Goal: Task Accomplishment & Management: Manage account settings

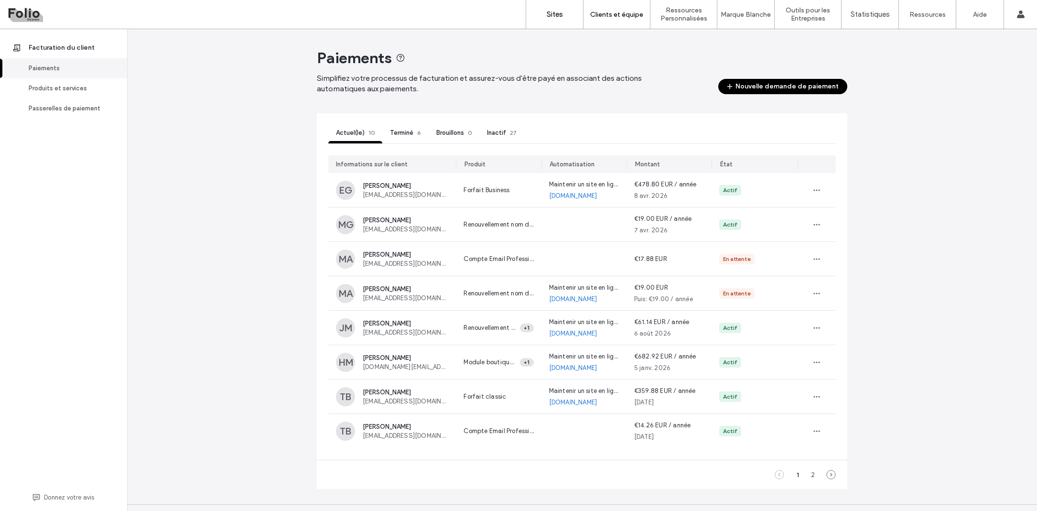
click at [559, 11] on label "Sites" at bounding box center [555, 14] width 16 height 9
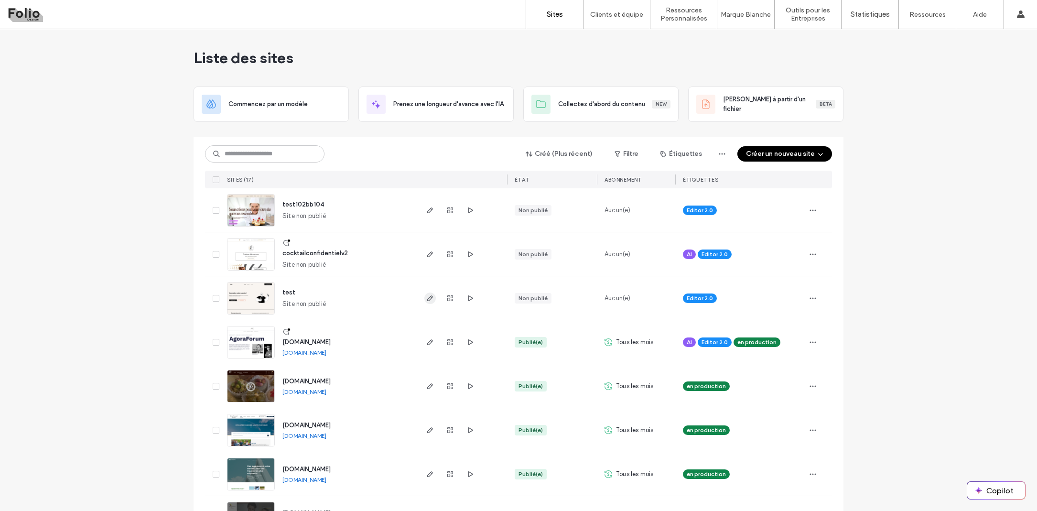
click at [427, 300] on icon "button" at bounding box center [430, 298] width 8 height 8
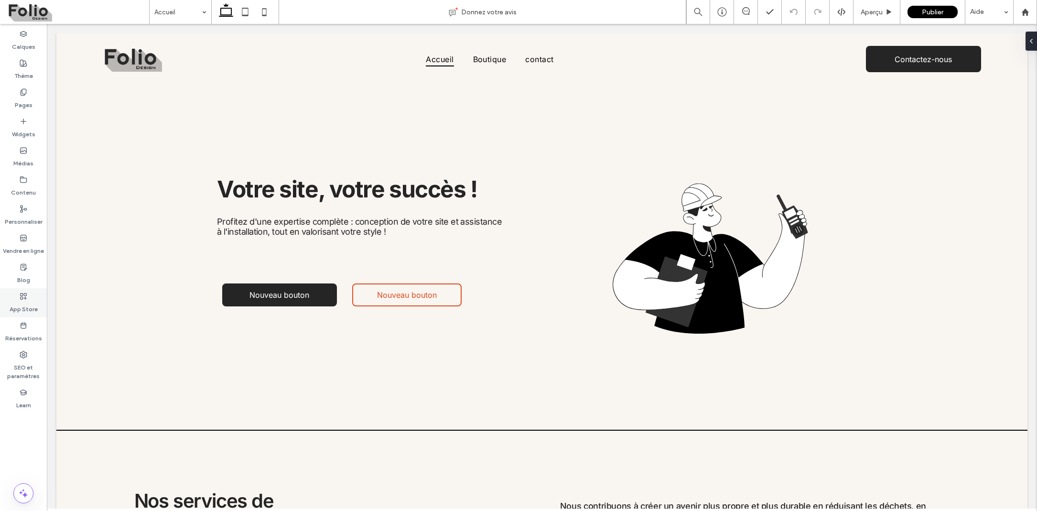
click at [23, 295] on use at bounding box center [24, 296] width 6 height 6
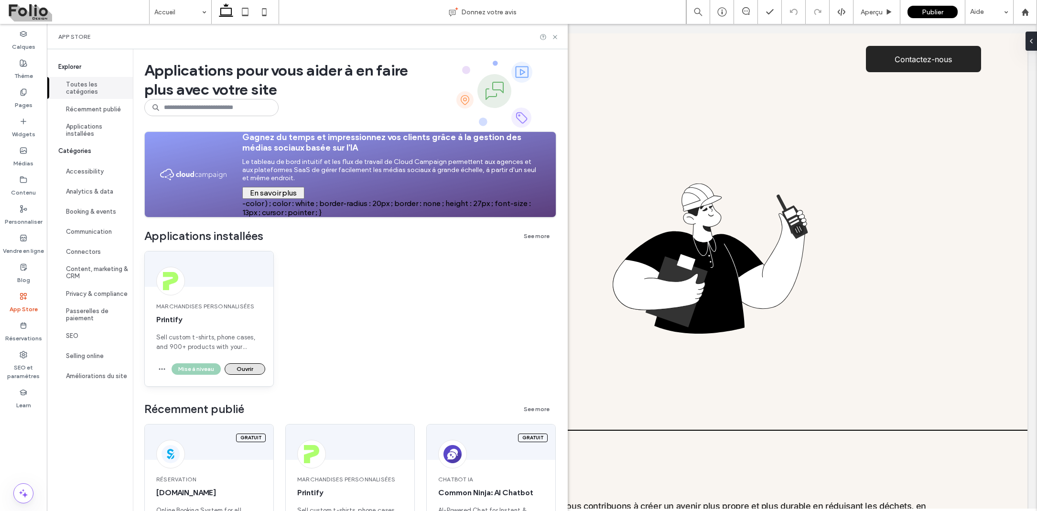
click at [244, 371] on button "Ouvrir" at bounding box center [245, 368] width 41 height 11
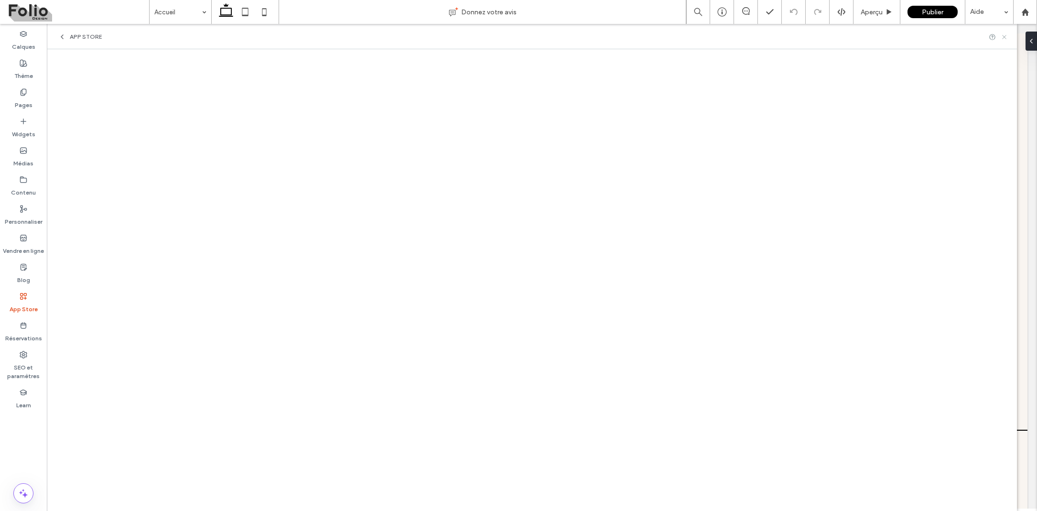
click at [1003, 35] on use at bounding box center [1004, 37] width 4 height 4
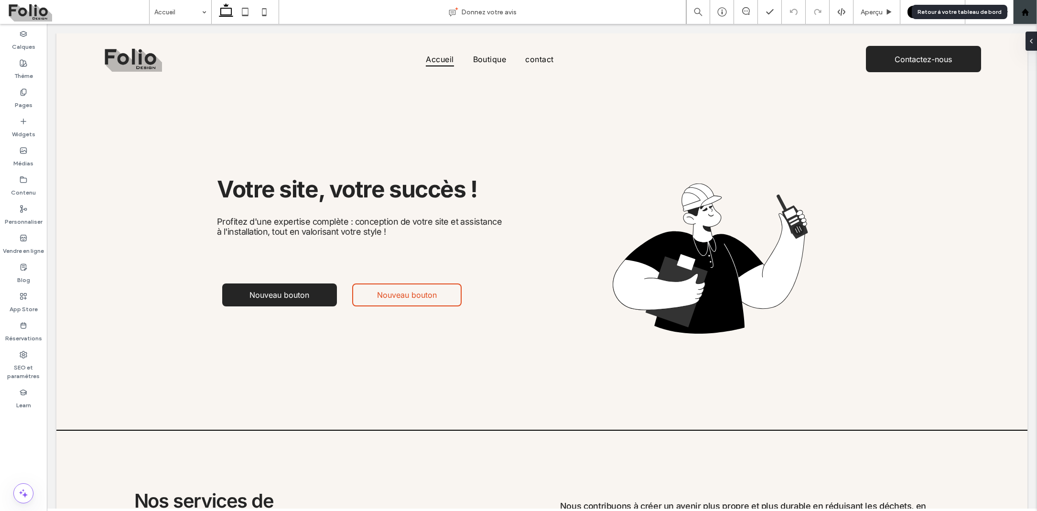
click at [1018, 11] on div at bounding box center [1025, 12] width 23 height 8
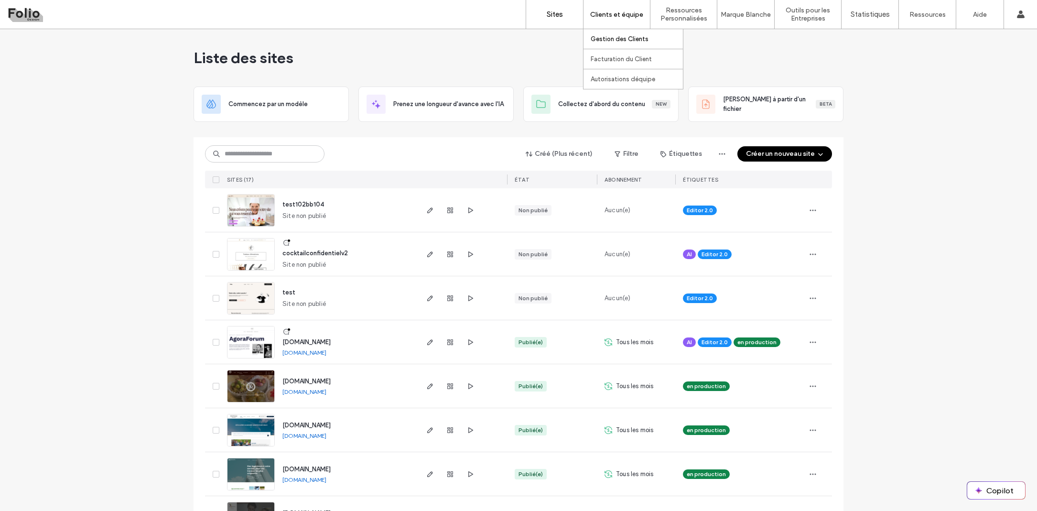
click at [622, 37] on label "Gestion des Clients" at bounding box center [620, 38] width 58 height 7
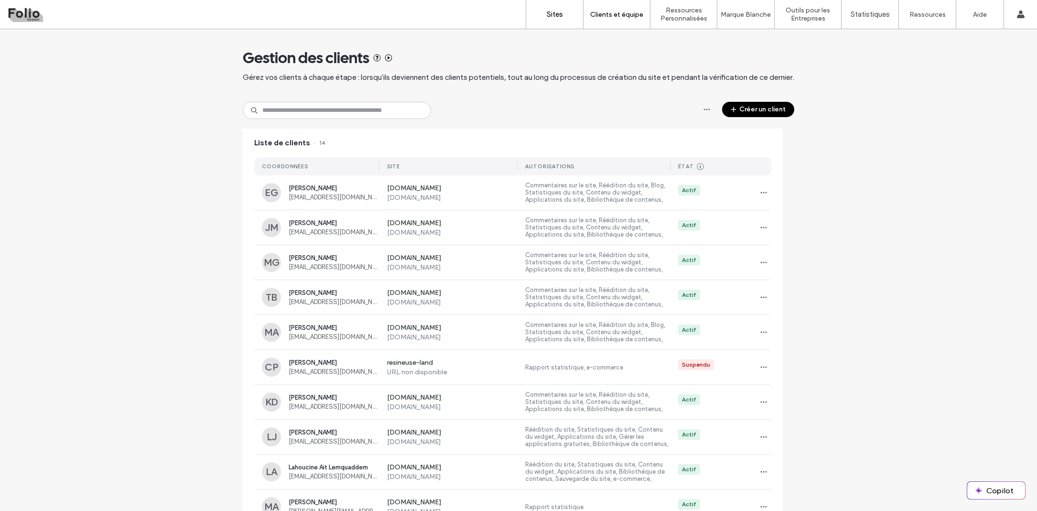
click at [541, 12] on link "Sites" at bounding box center [554, 14] width 57 height 29
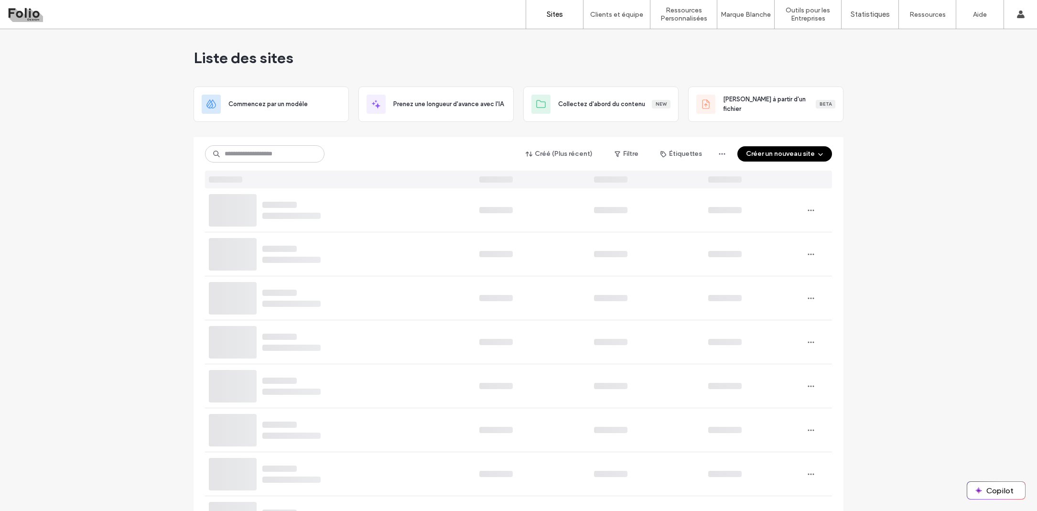
click at [540, 13] on link "Sites" at bounding box center [554, 14] width 57 height 29
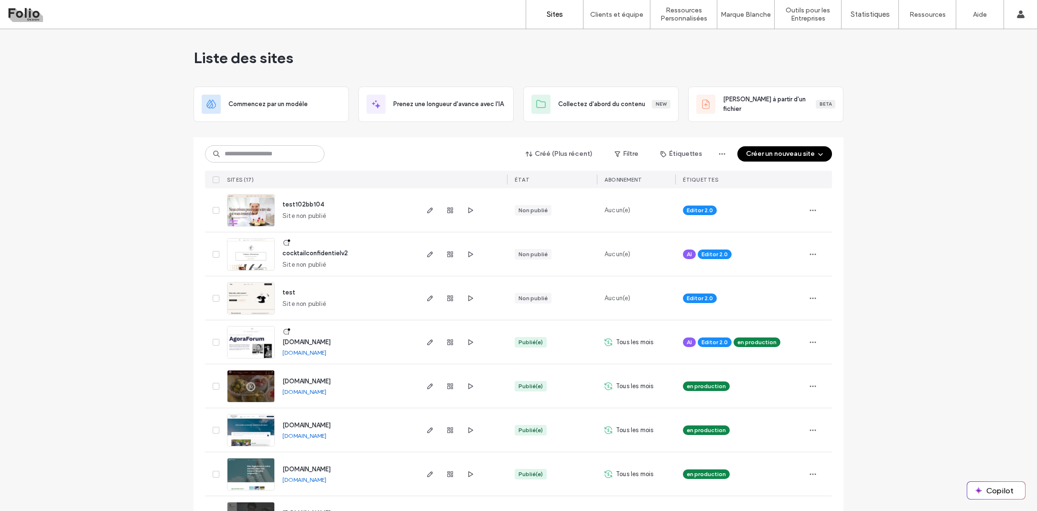
click at [524, 48] on div "Liste des sites" at bounding box center [519, 57] width 650 height 57
click at [610, 12] on label "Clients et équipe" at bounding box center [616, 15] width 53 height 8
click at [617, 38] on label "Gestion des Clients" at bounding box center [620, 38] width 58 height 7
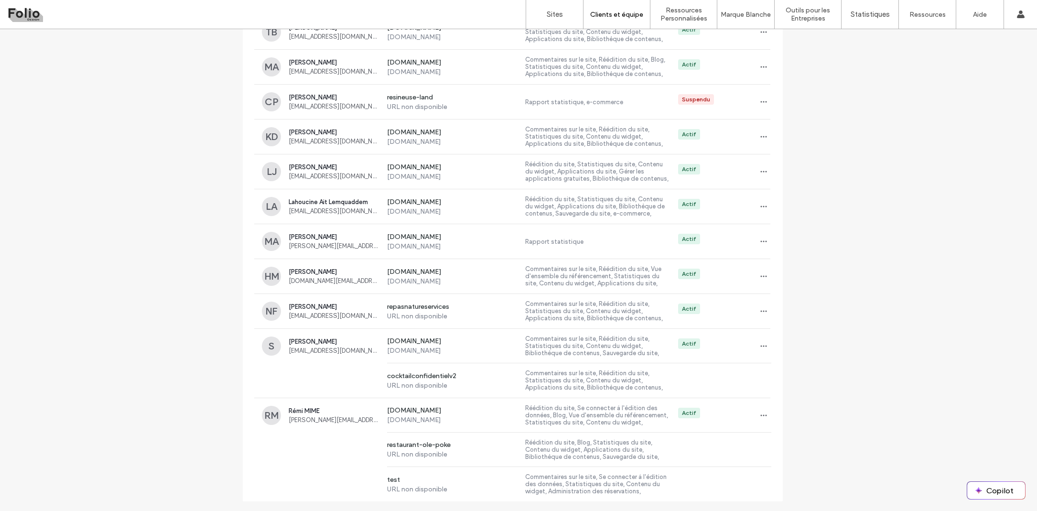
scroll to position [265, 0]
click at [719, 420] on div "Actif" at bounding box center [721, 415] width 101 height 15
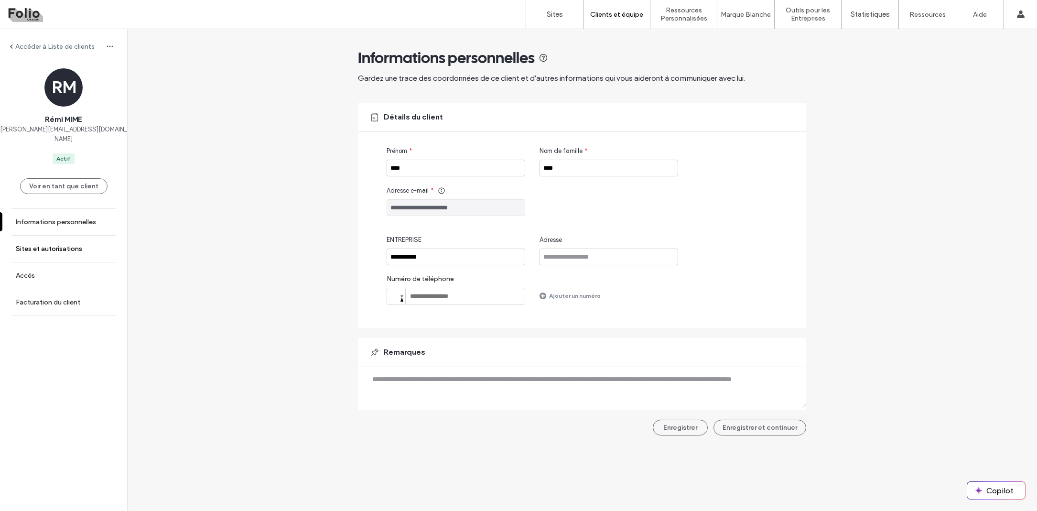
click at [72, 245] on label "Sites et autorisations" at bounding box center [49, 249] width 66 height 8
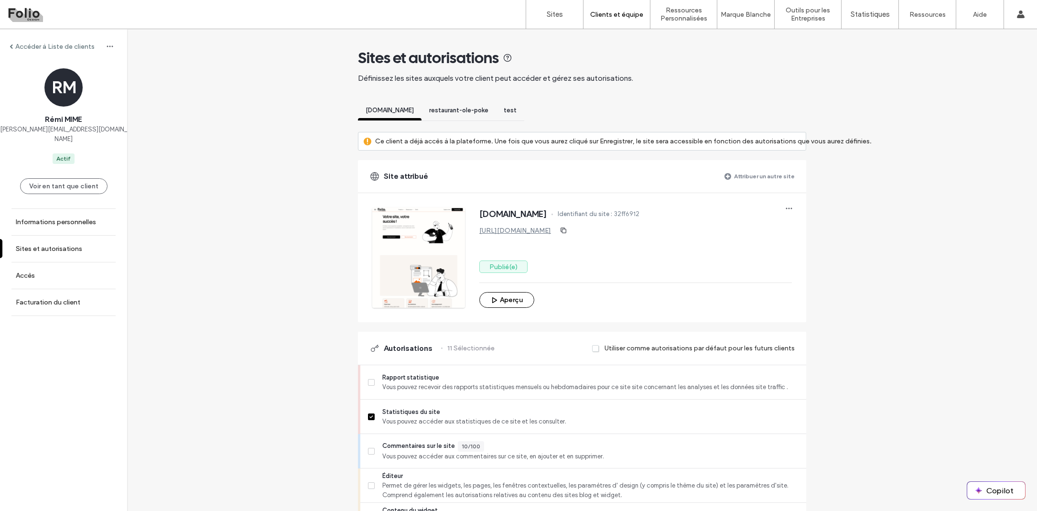
click at [517, 111] on span "test" at bounding box center [510, 110] width 13 height 7
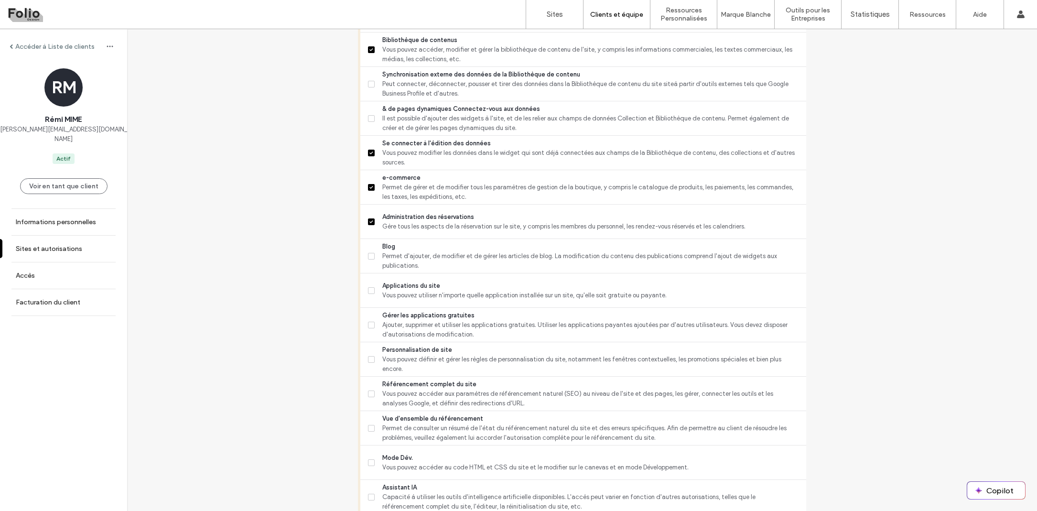
scroll to position [541, 0]
click at [370, 289] on span at bounding box center [371, 288] width 7 height 7
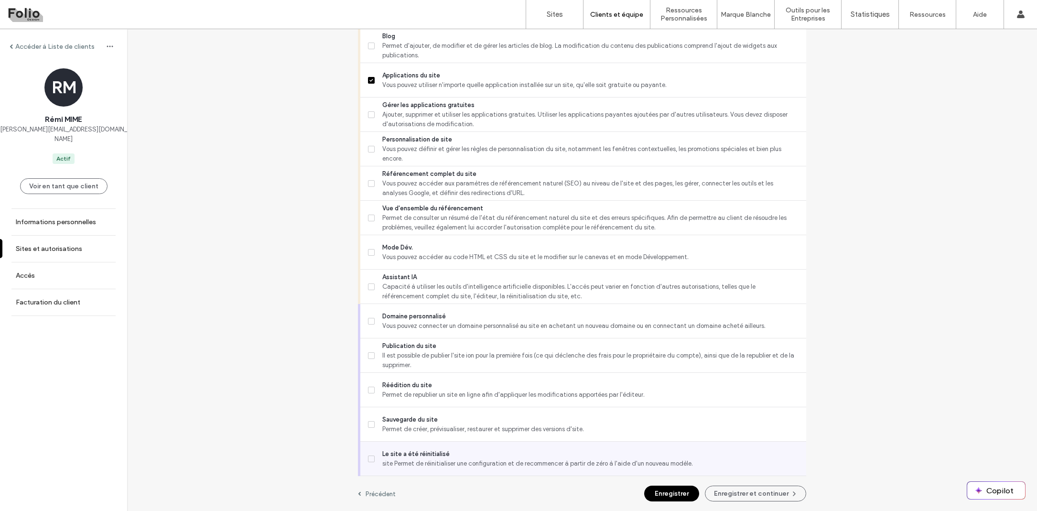
scroll to position [750, 0]
click at [754, 492] on button "Enregistrer et continuer" at bounding box center [755, 494] width 101 height 16
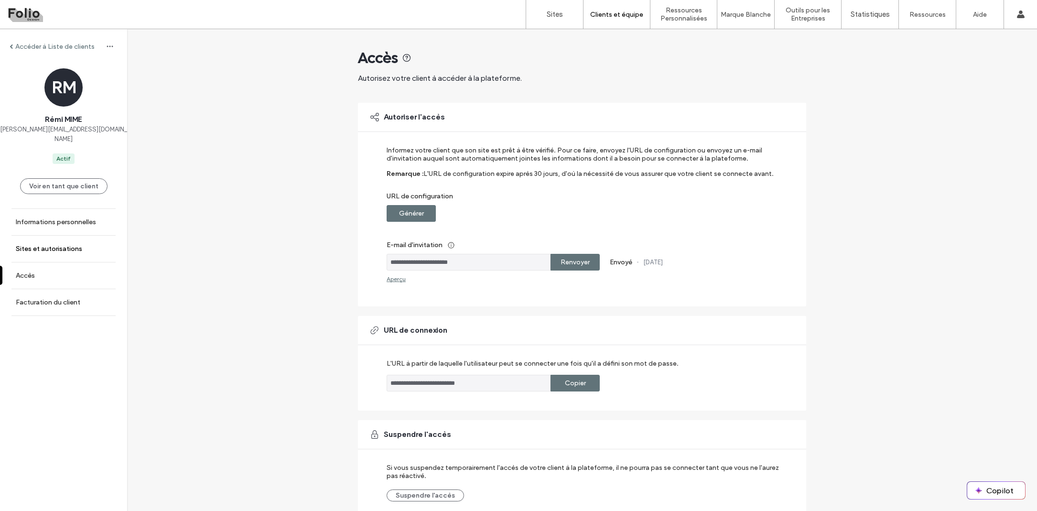
click at [56, 245] on label "Sites et autorisations" at bounding box center [49, 249] width 66 height 8
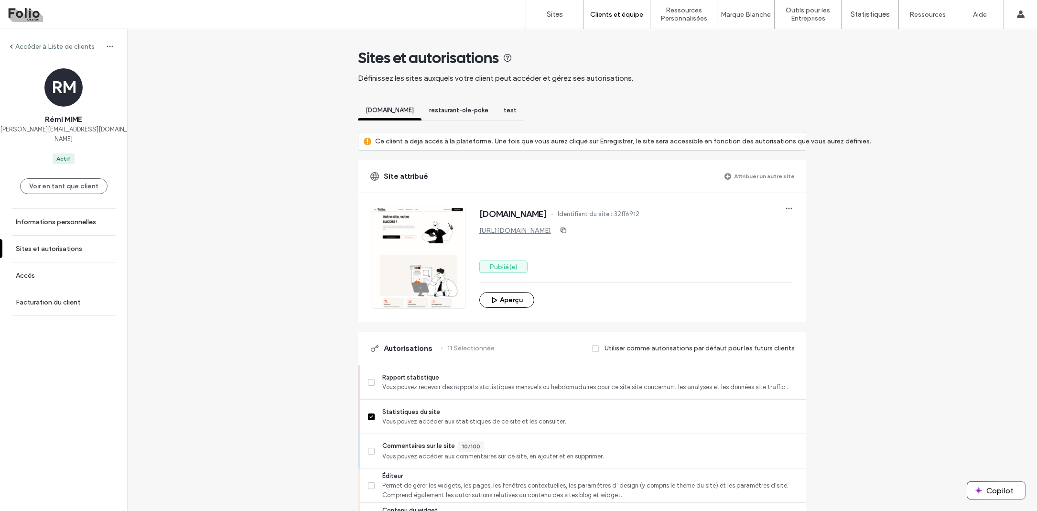
click at [466, 107] on span "restaurant-ole-poke" at bounding box center [458, 110] width 59 height 7
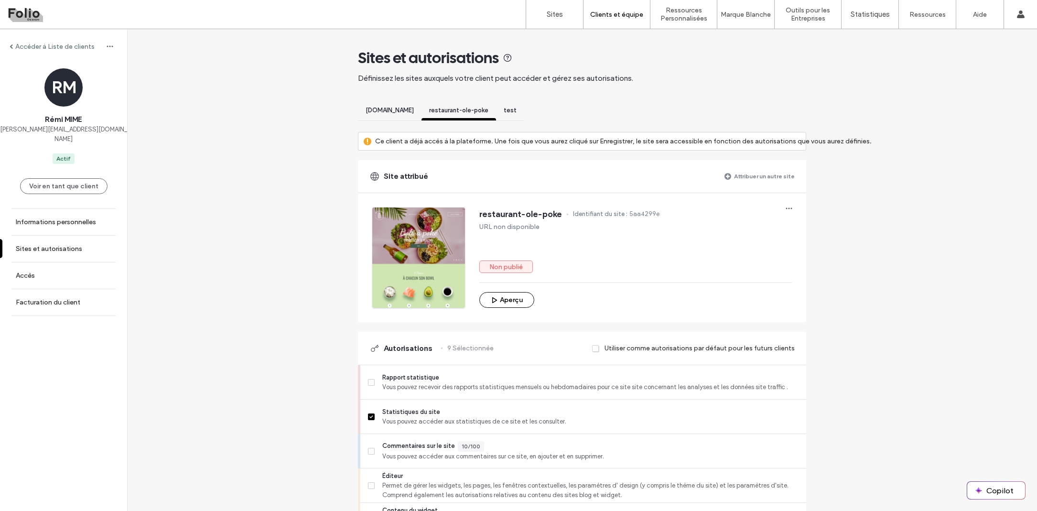
click at [408, 106] on div "[DOMAIN_NAME]" at bounding box center [390, 112] width 64 height 18
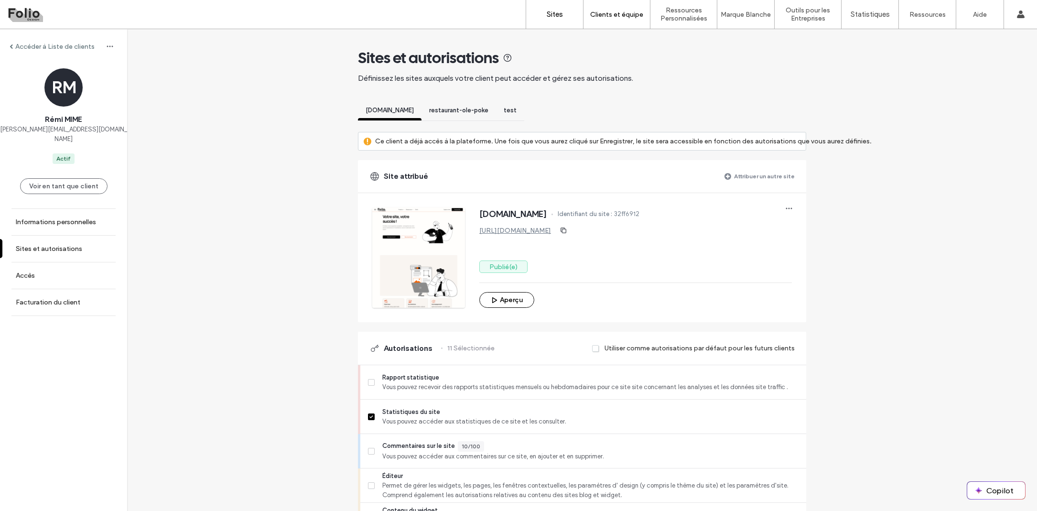
click at [561, 16] on label "Sites" at bounding box center [555, 14] width 16 height 9
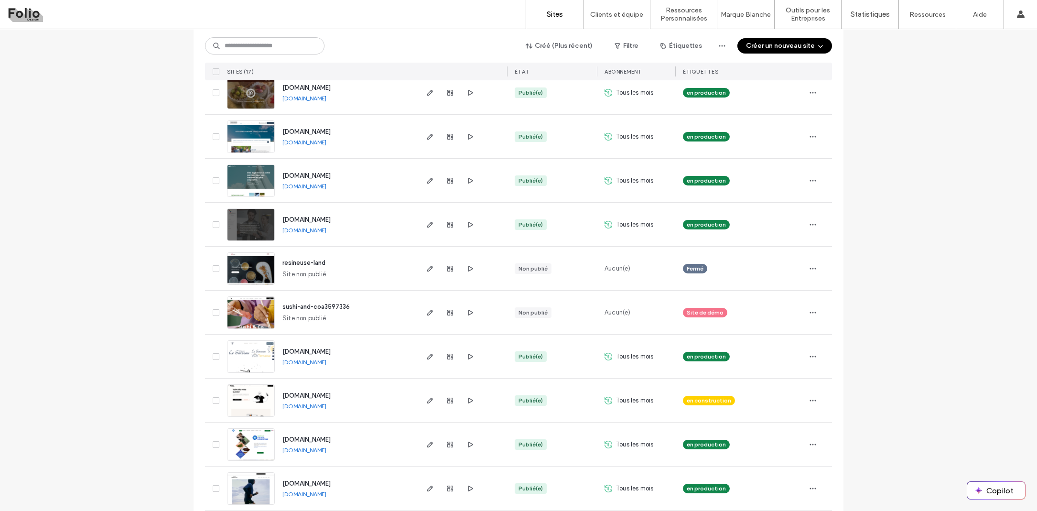
scroll to position [297, 0]
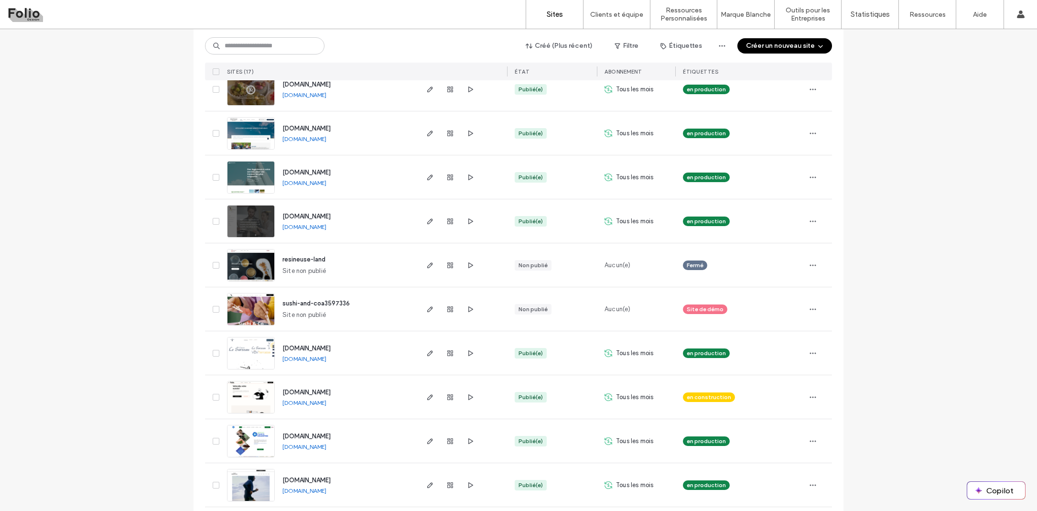
click at [420, 396] on div at bounding box center [462, 397] width 90 height 44
click at [430, 397] on icon "button" at bounding box center [430, 397] width 8 height 8
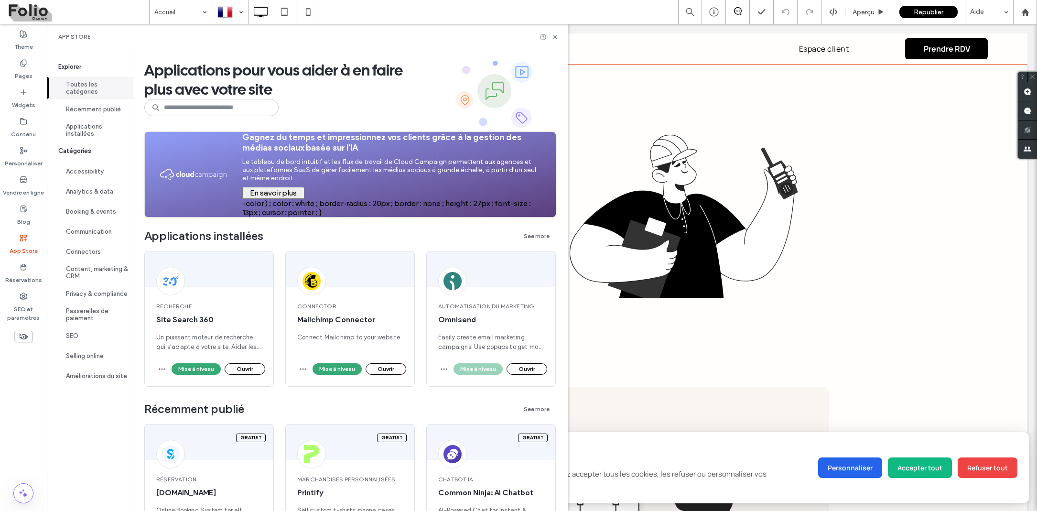
click at [84, 85] on button "Toutes les catégories" at bounding box center [90, 88] width 86 height 22
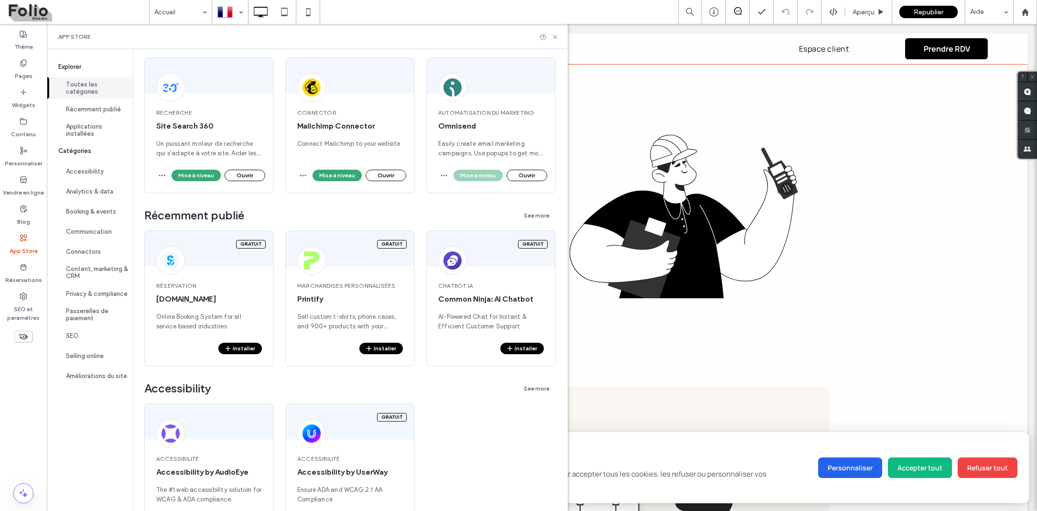
scroll to position [247, 0]
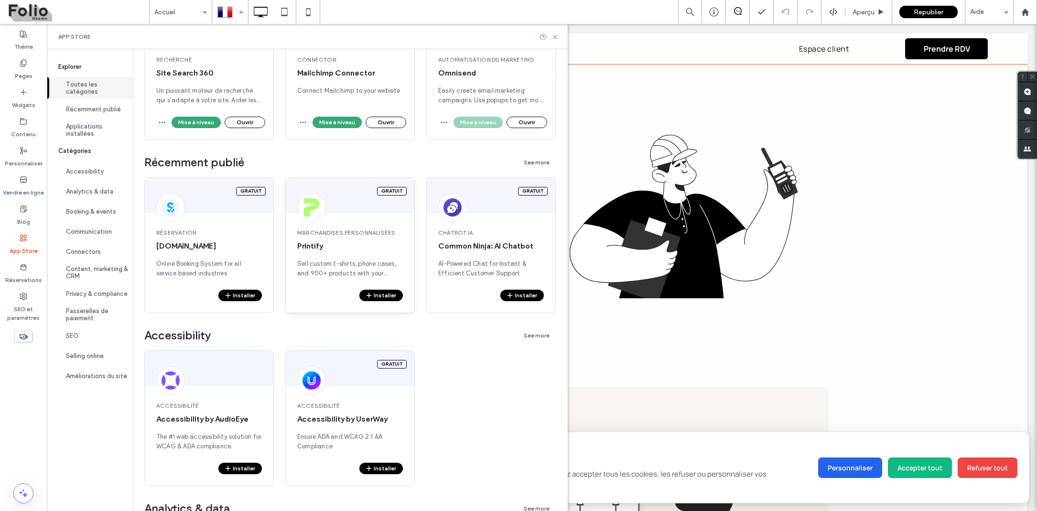
click at [389, 292] on button "Installer" at bounding box center [381, 295] width 44 height 11
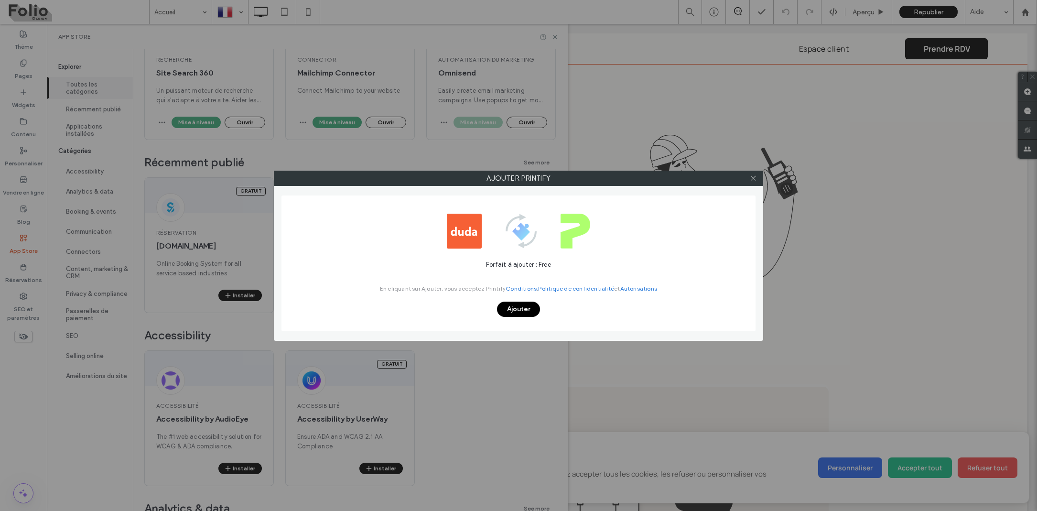
scroll to position [0, 0]
click at [514, 305] on button "Ajouter" at bounding box center [518, 309] width 43 height 15
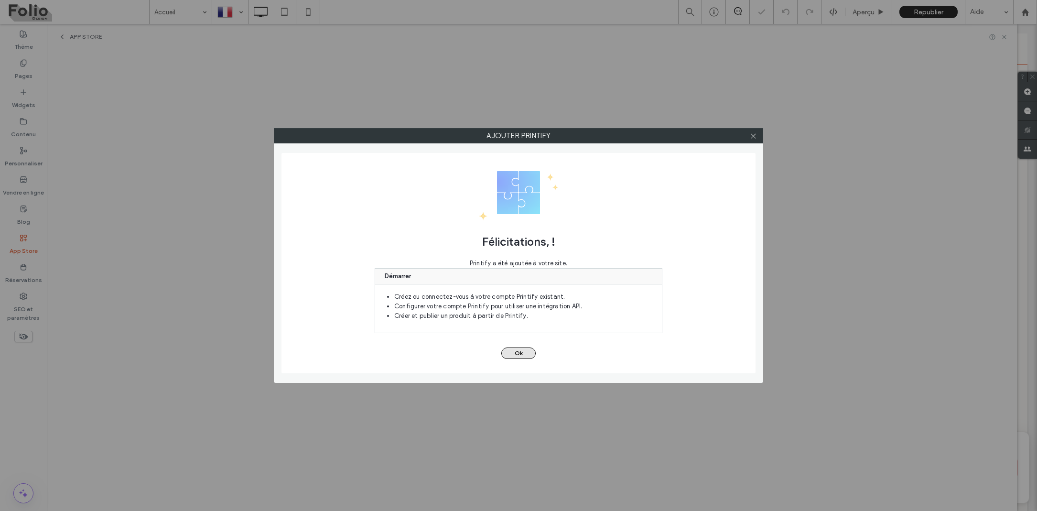
click at [517, 358] on button "Ok" at bounding box center [518, 353] width 34 height 11
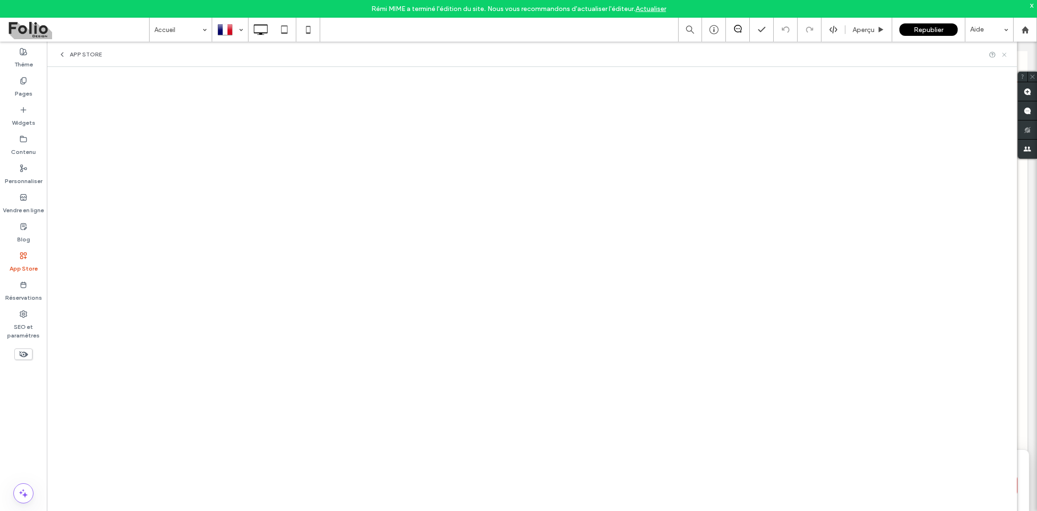
click at [1005, 56] on icon at bounding box center [1004, 54] width 7 height 7
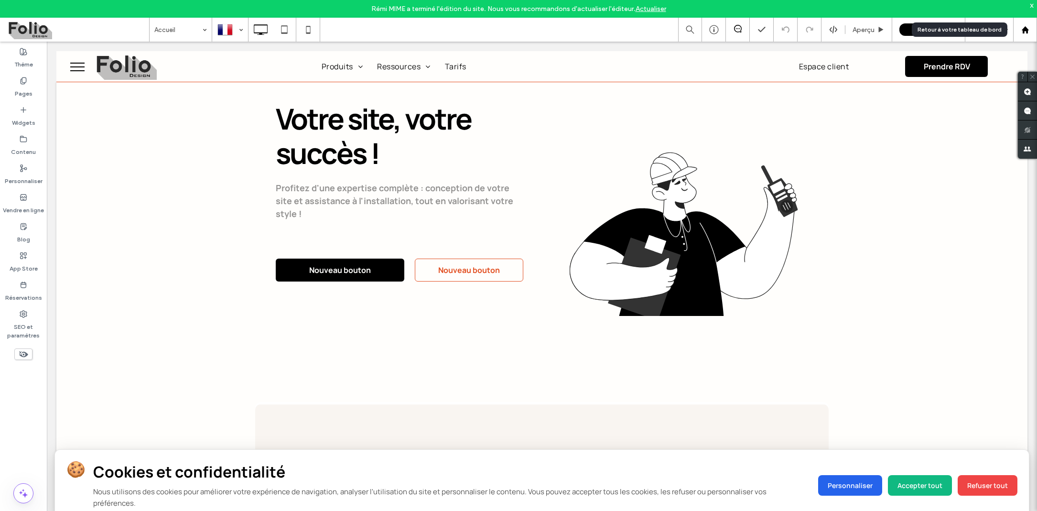
click at [1024, 31] on use at bounding box center [1025, 29] width 7 height 7
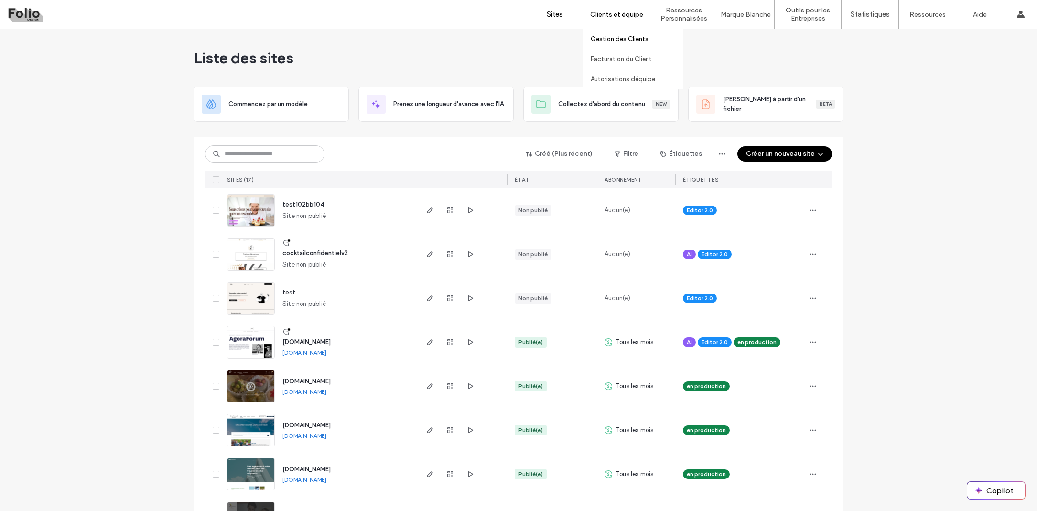
click at [610, 41] on label "Gestion des Clients" at bounding box center [620, 38] width 58 height 7
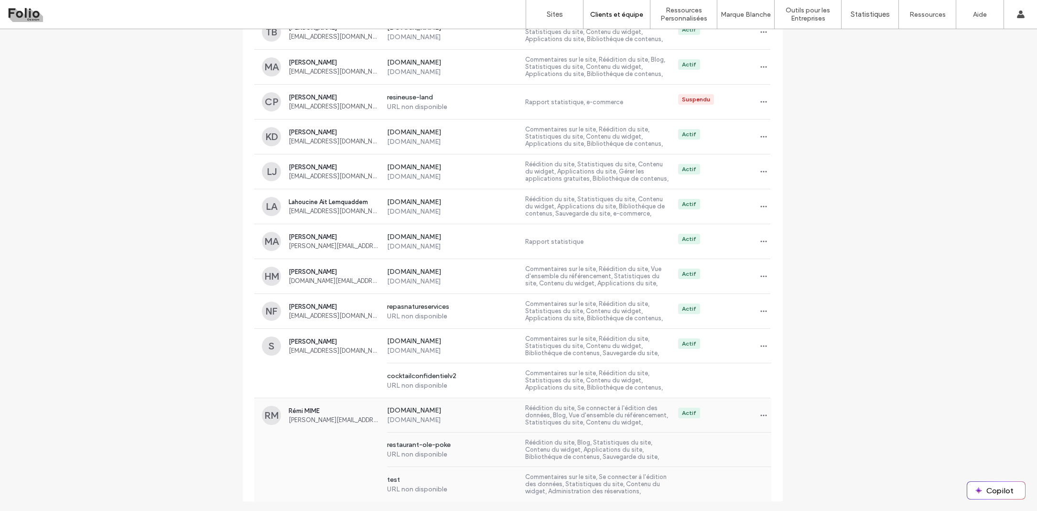
scroll to position [265, 0]
click at [631, 413] on label "Réédition du site, Se connecter à l'édition des données, Blog, Vue d'ensemble d…" at bounding box center [597, 415] width 145 height 22
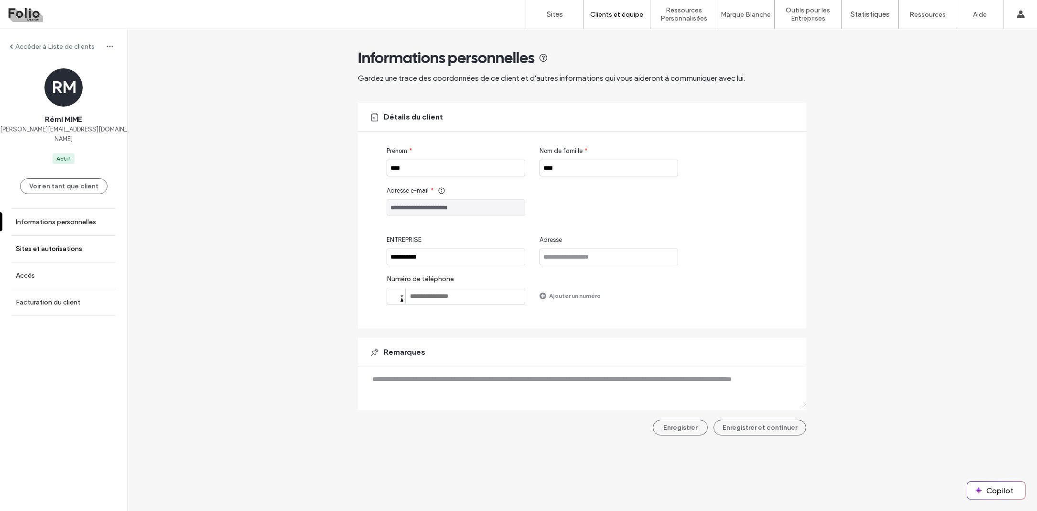
click at [47, 245] on label "Sites et autorisations" at bounding box center [49, 249] width 66 height 8
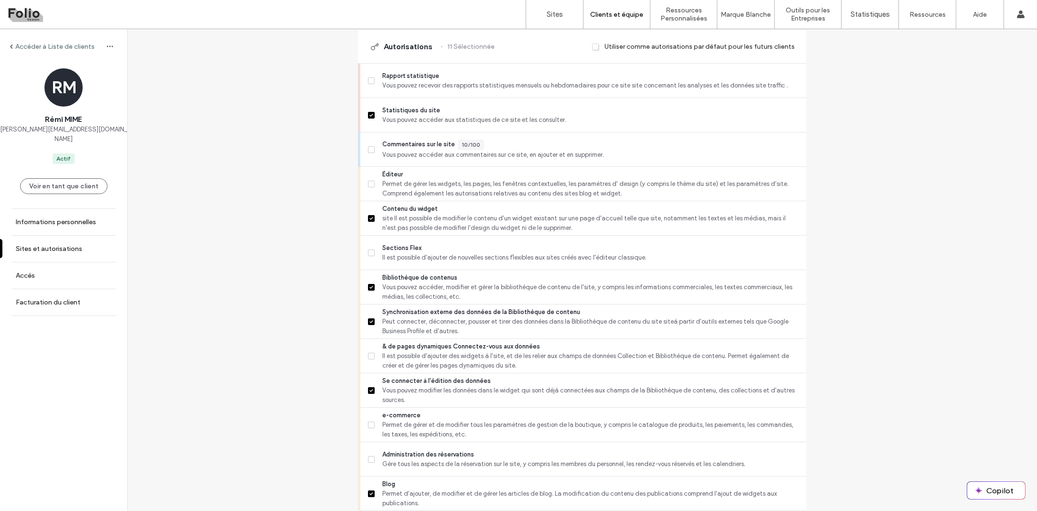
scroll to position [296, 0]
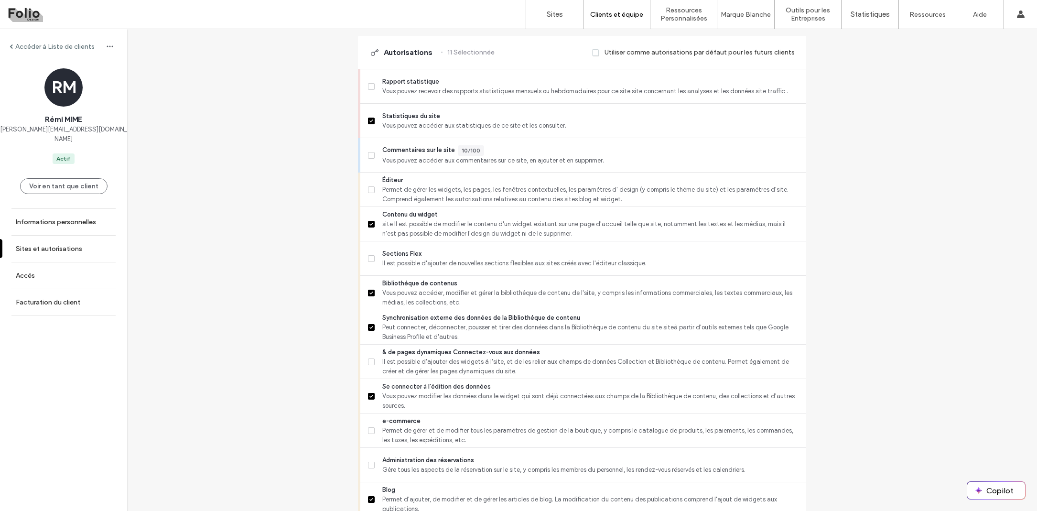
click at [55, 49] on label "Accéder à Liste de clients" at bounding box center [54, 47] width 79 height 8
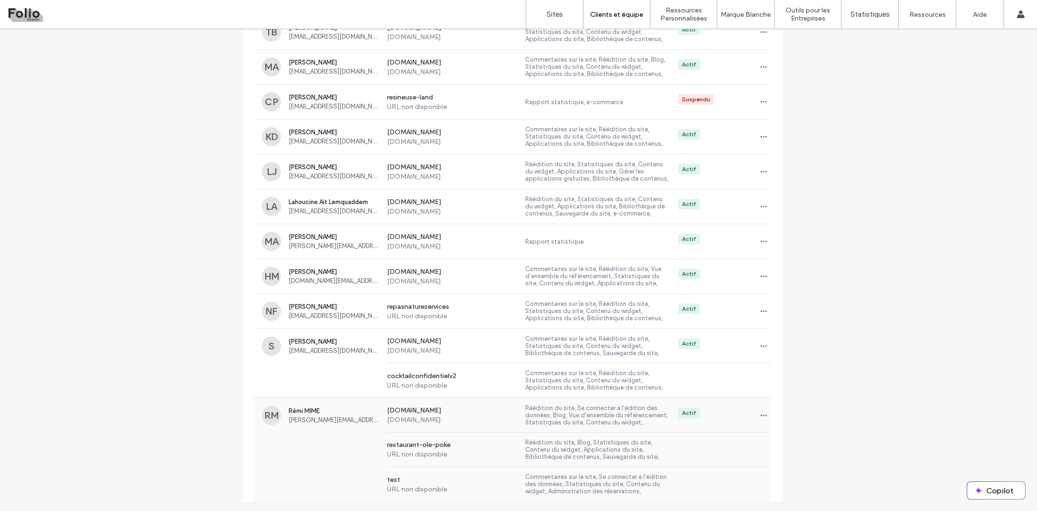
scroll to position [265, 0]
click at [430, 410] on label "[DOMAIN_NAME]" at bounding box center [452, 411] width 131 height 10
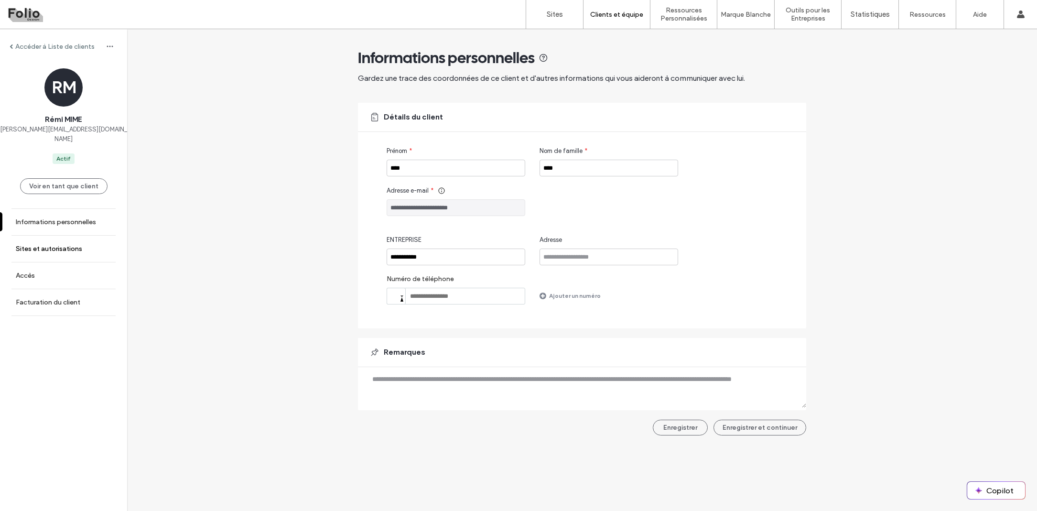
click at [54, 236] on link "Sites et autorisations" at bounding box center [63, 249] width 127 height 26
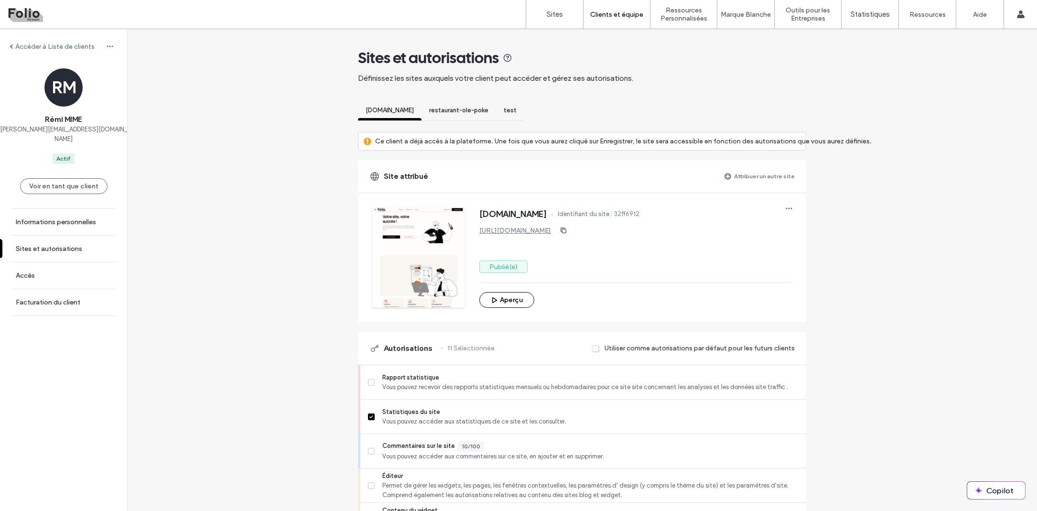
click at [438, 108] on span "restaurant-ole-poke" at bounding box center [458, 110] width 59 height 7
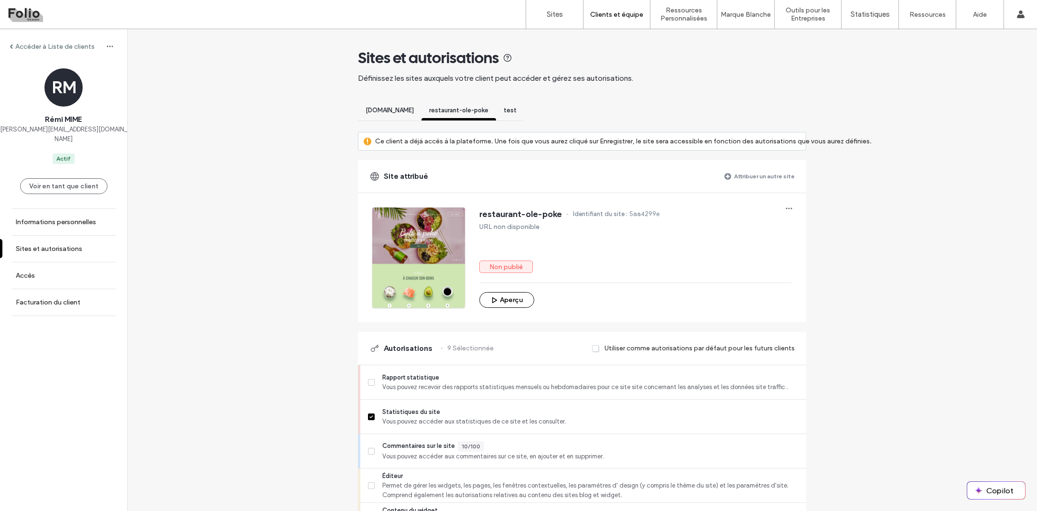
click at [512, 109] on span "test" at bounding box center [510, 110] width 13 height 7
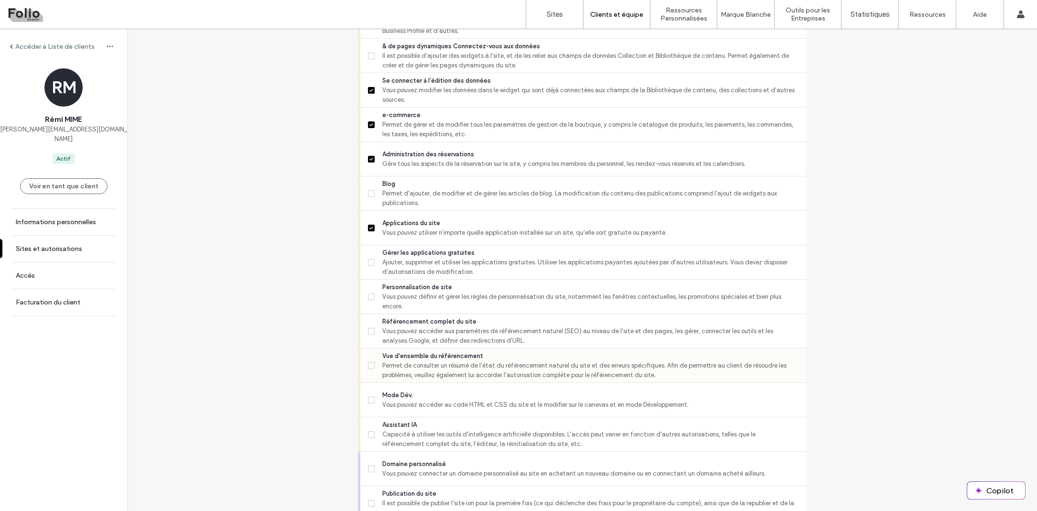
scroll to position [601, 0]
click at [368, 162] on span at bounding box center [371, 160] width 7 height 7
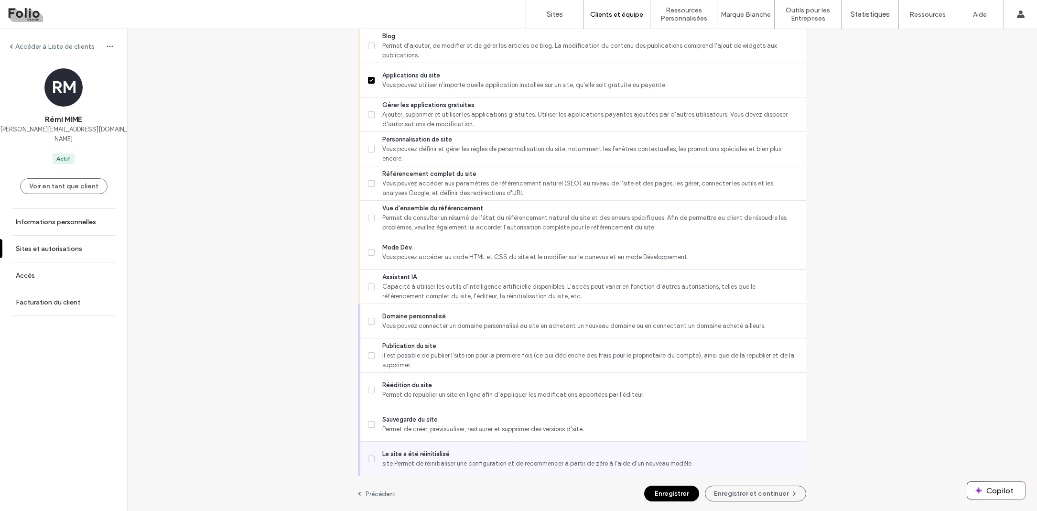
scroll to position [750, 0]
click at [732, 486] on button "Enregistrer et continuer" at bounding box center [755, 494] width 101 height 16
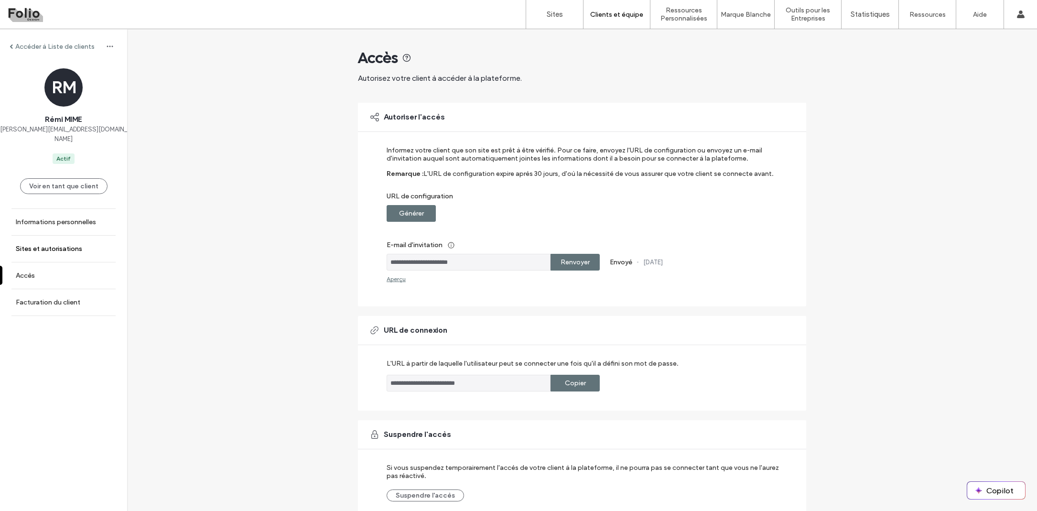
click at [68, 245] on label "Sites et autorisations" at bounding box center [49, 249] width 66 height 8
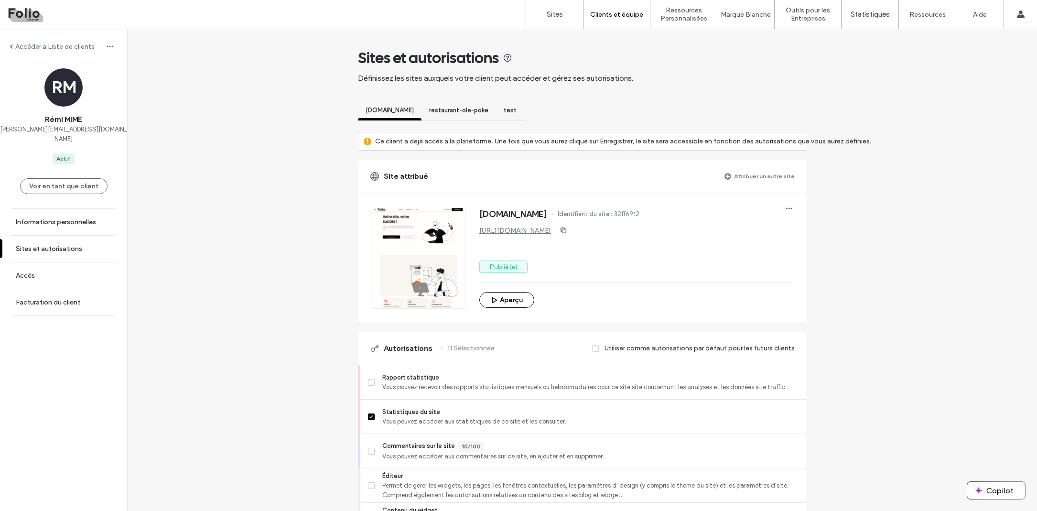
click at [74, 48] on label "Accéder à Liste de clients" at bounding box center [54, 47] width 79 height 8
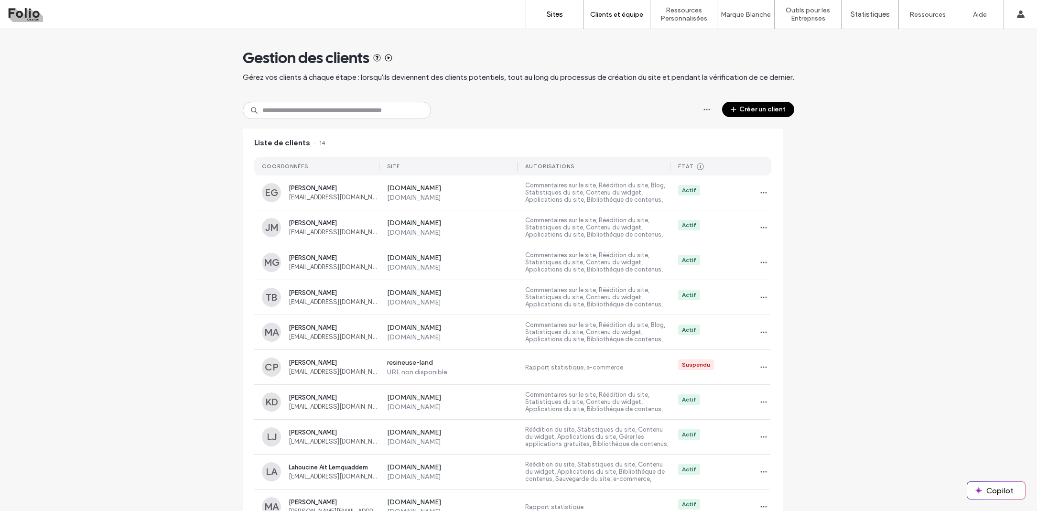
click at [558, 22] on link "Sites" at bounding box center [554, 14] width 57 height 29
